Goal: Check status

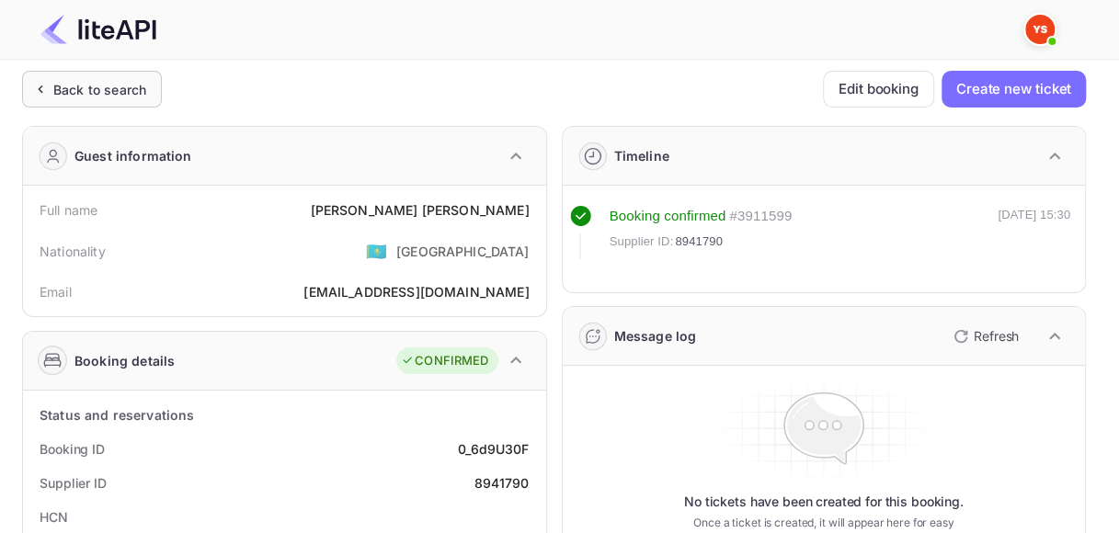
click at [56, 89] on div "Back to search" at bounding box center [99, 89] width 93 height 19
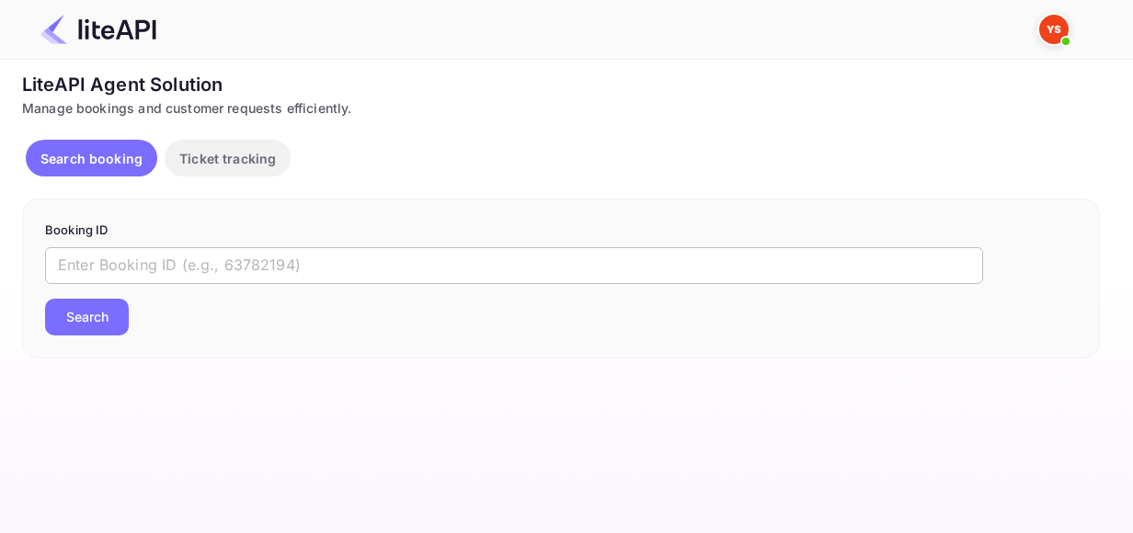
click at [157, 253] on input "text" at bounding box center [514, 265] width 938 height 37
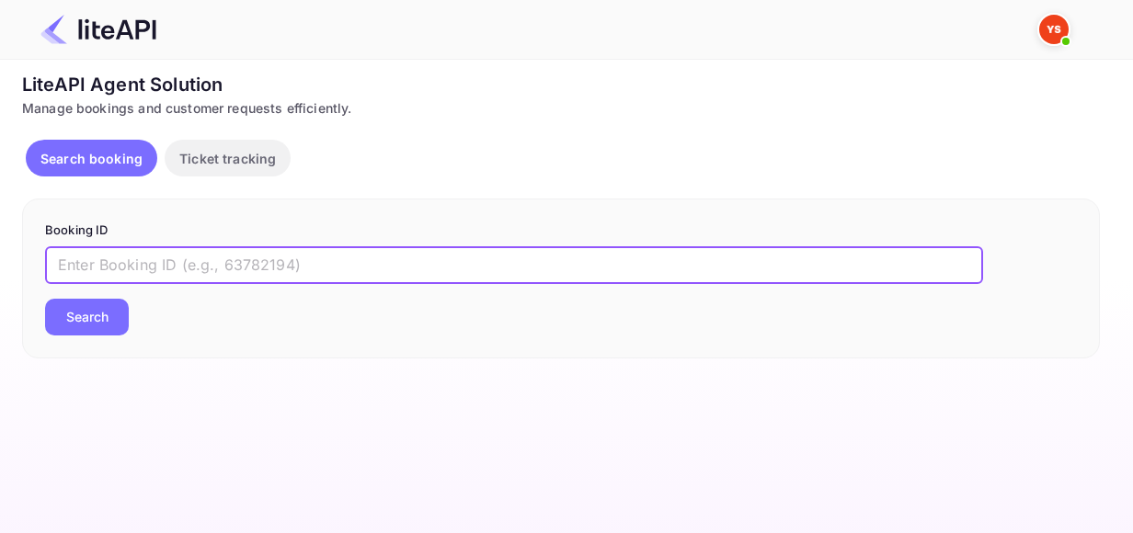
paste input "7210576"
type input "7210576"
click at [110, 325] on button "Search" at bounding box center [87, 317] width 84 height 37
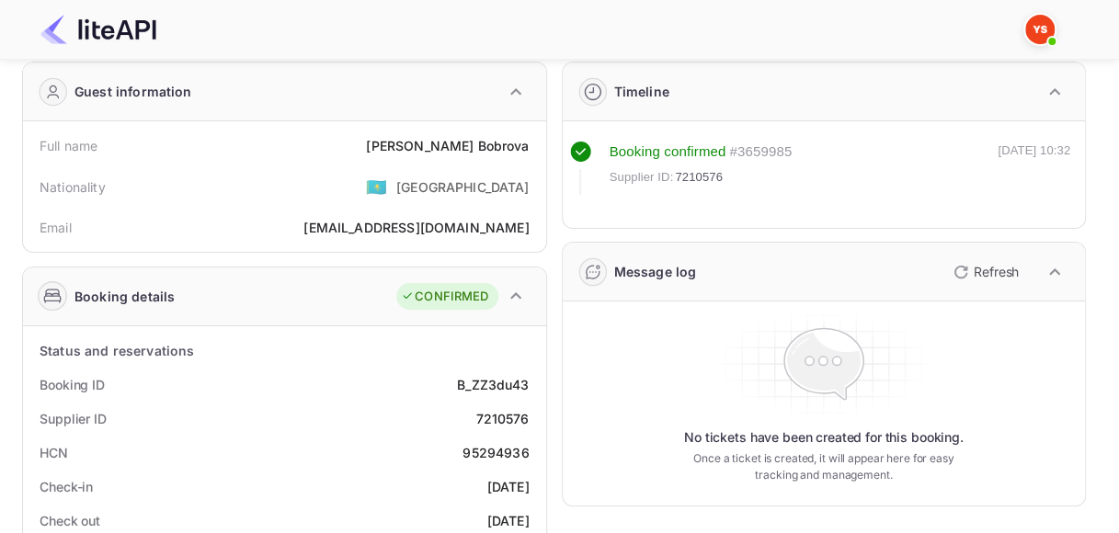
scroll to position [92, 0]
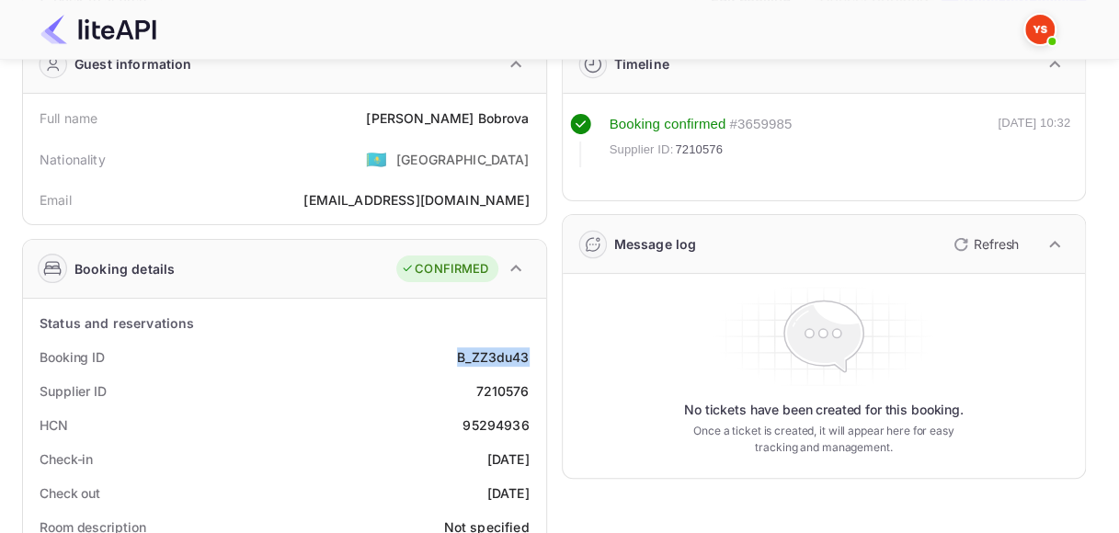
drag, startPoint x: 465, startPoint y: 361, endPoint x: 529, endPoint y: 357, distance: 63.6
click at [529, 357] on div "B_ZZ3du43" at bounding box center [493, 357] width 72 height 19
copy div "B_ZZ3du43"
click at [511, 394] on div "7210576" at bounding box center [501, 391] width 53 height 19
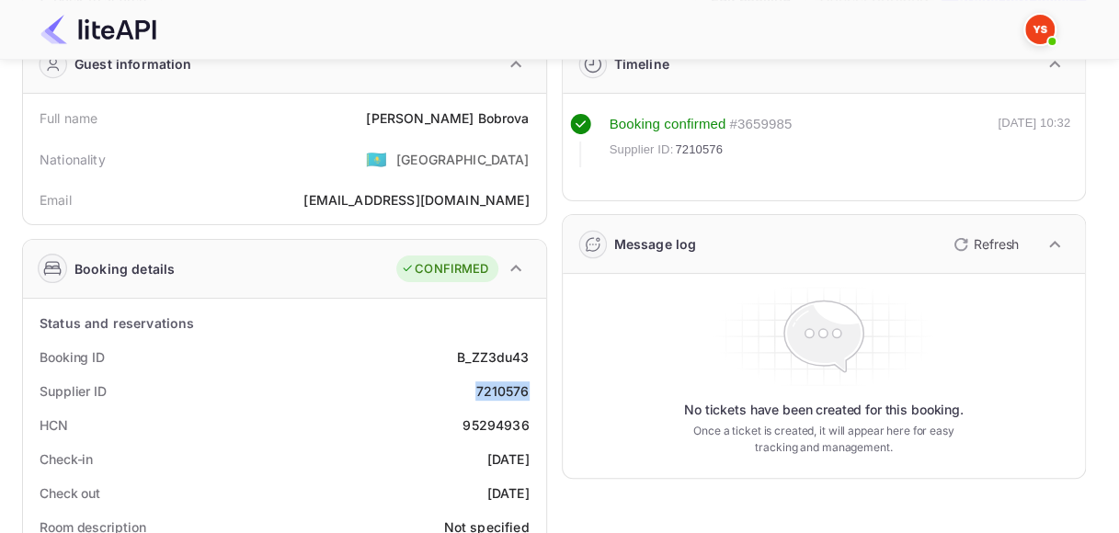
copy div "7210576"
drag, startPoint x: 429, startPoint y: 114, endPoint x: 532, endPoint y: 112, distance: 103.0
click at [532, 112] on div "Full name [PERSON_NAME]" at bounding box center [284, 118] width 509 height 34
copy div "[PERSON_NAME]"
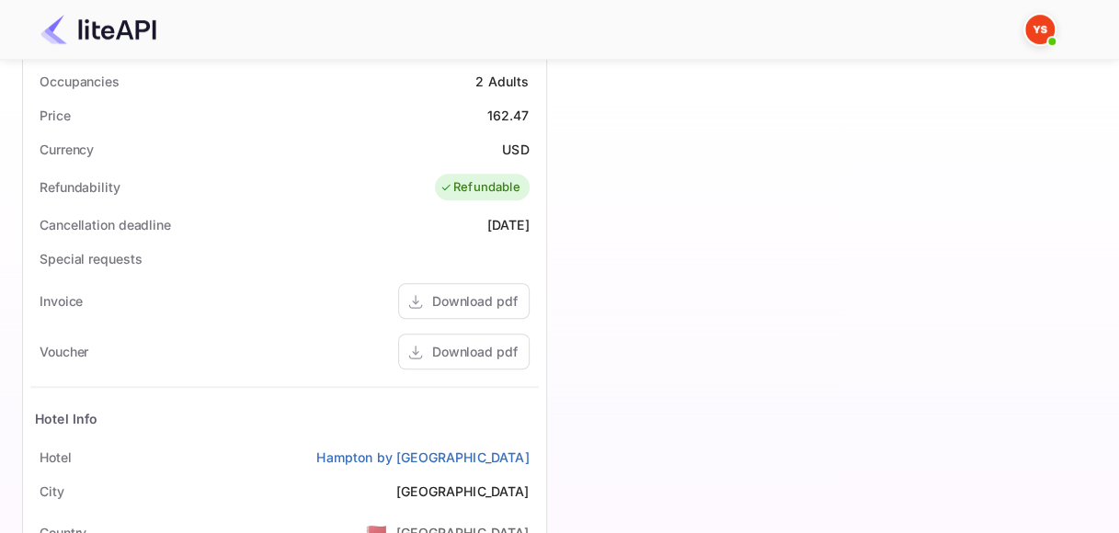
scroll to position [368, 0]
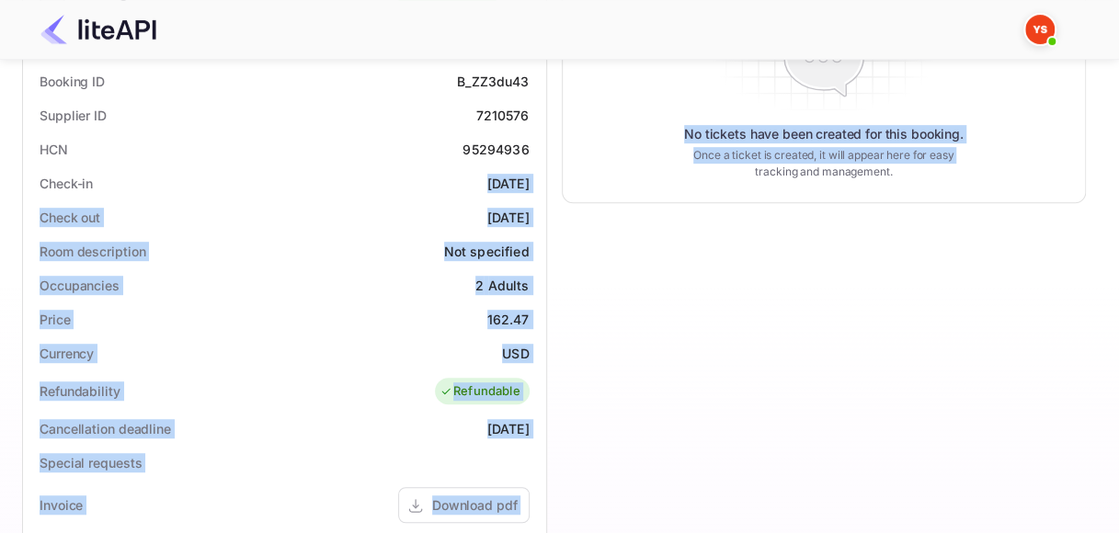
drag, startPoint x: 469, startPoint y: 182, endPoint x: 546, endPoint y: 182, distance: 77.3
click at [546, 182] on div "Guest information Full name [PERSON_NAME] Nationality 🇰🇿 [DEMOGRAPHIC_DATA] Ema…" at bounding box center [546, 345] width 1079 height 1205
click at [504, 189] on div "[DATE]" at bounding box center [508, 183] width 42 height 19
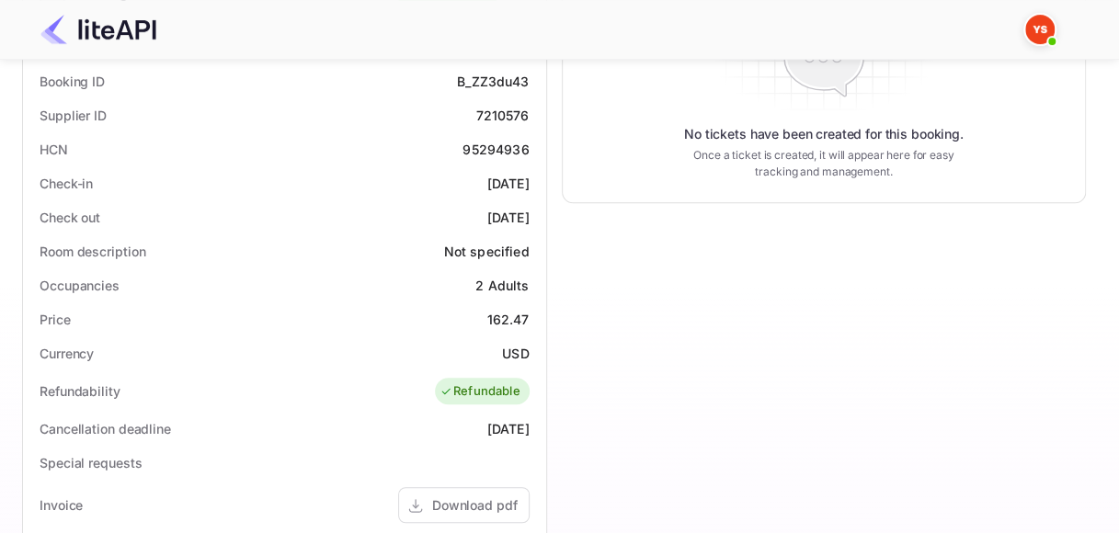
drag, startPoint x: 471, startPoint y: 181, endPoint x: 538, endPoint y: 182, distance: 67.1
click at [538, 182] on div "Check-in [DATE]" at bounding box center [284, 183] width 509 height 34
copy div "[DATE]"
drag, startPoint x: 473, startPoint y: 213, endPoint x: 540, endPoint y: 213, distance: 67.1
click at [540, 213] on div "Status and reservations Booking ID B_ZZ3du43 Supplier ID 7210576 HCN 95294936 C…" at bounding box center [284, 478] width 523 height 911
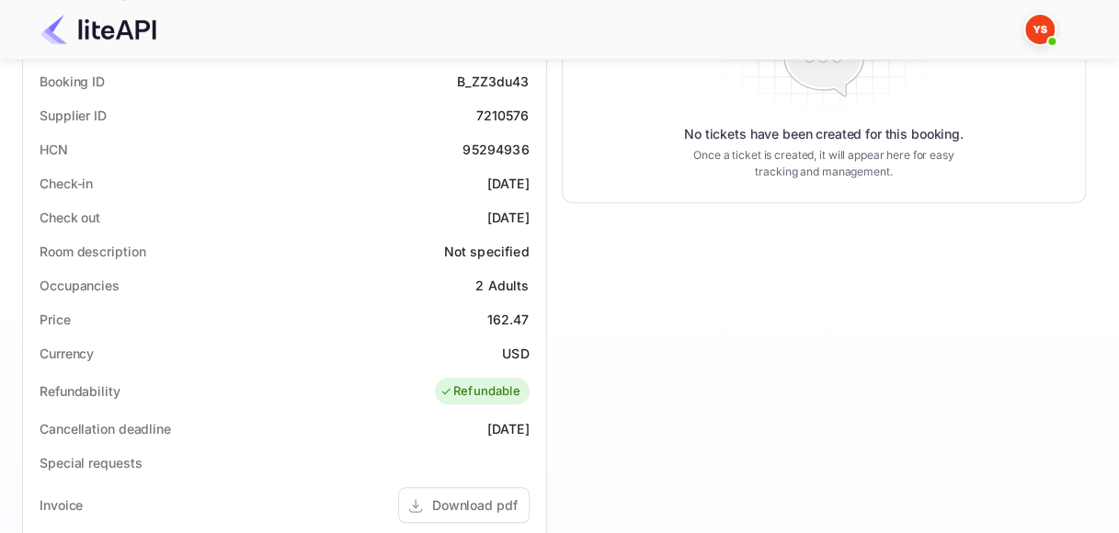
copy div "[DATE]"
